Goal: Task Accomplishment & Management: Manage account settings

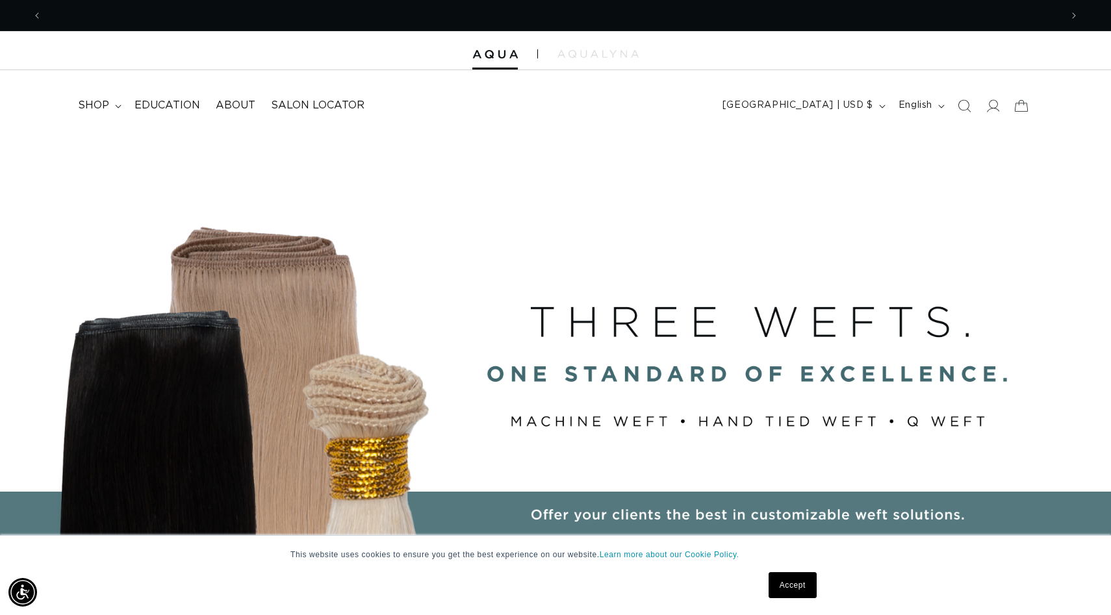
scroll to position [0, 2037]
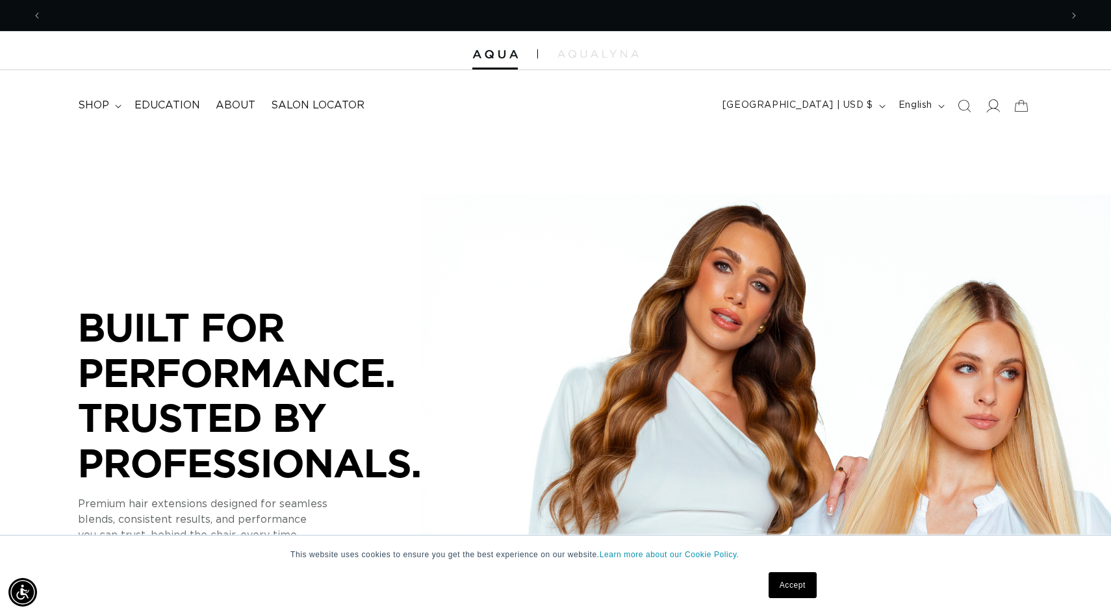
click at [418, 105] on icon at bounding box center [993, 106] width 14 height 14
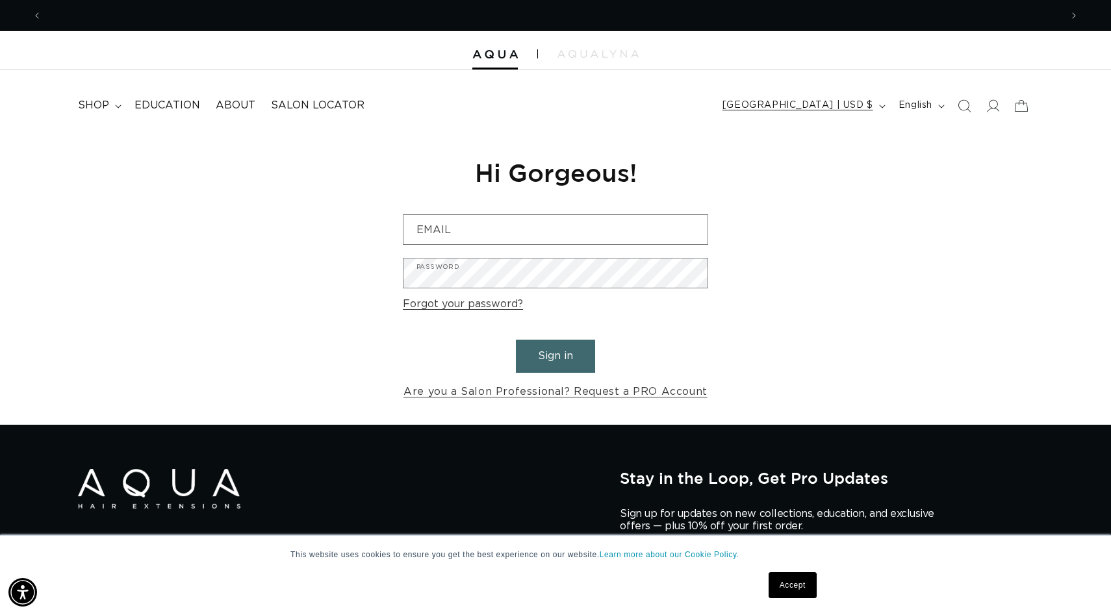
scroll to position [0, 1019]
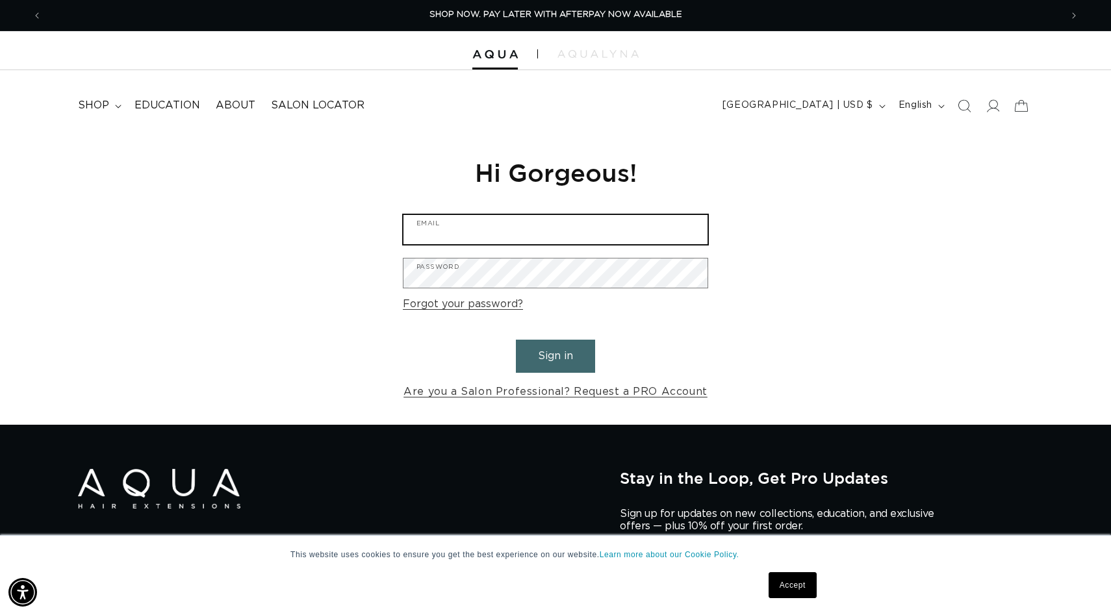
click at [634, 233] on input "Email" at bounding box center [555, 229] width 304 height 29
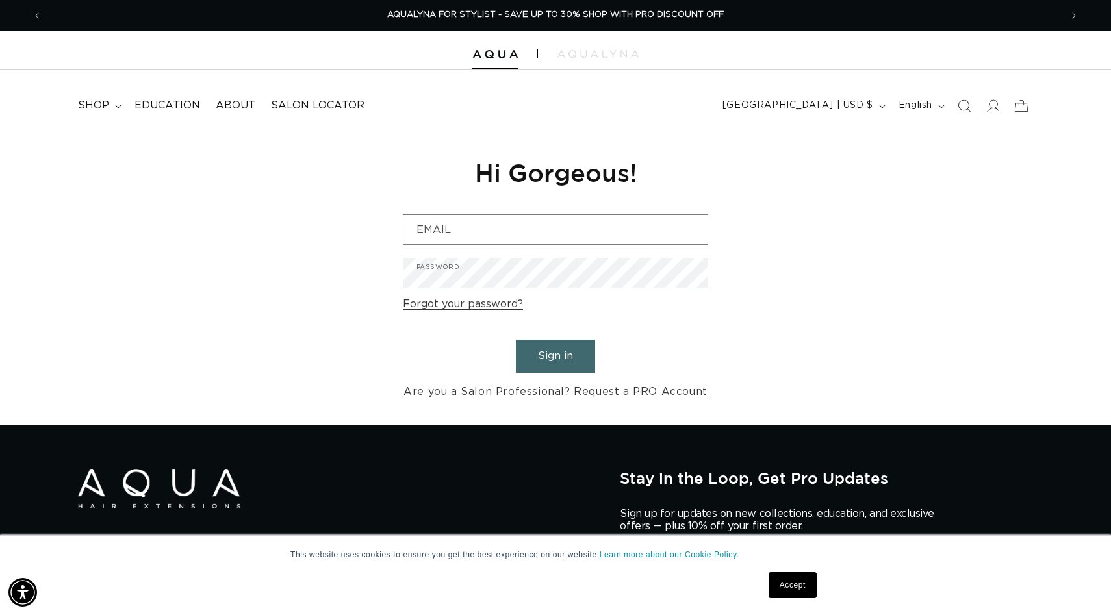
click at [213, 215] on div "Reset your password We will send you an email to reset your password Email Subm…" at bounding box center [555, 279] width 1111 height 292
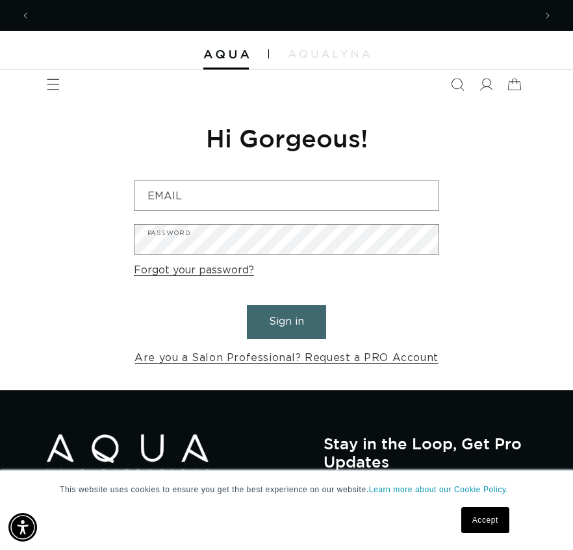
scroll to position [0, 0]
